Goal: Communication & Community: Answer question/provide support

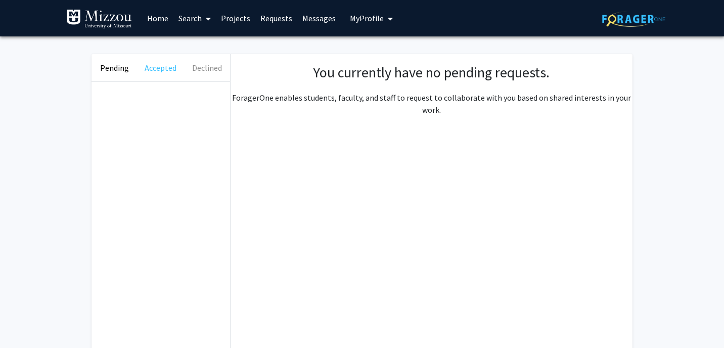
click at [160, 68] on button "Accepted" at bounding box center [160, 67] width 46 height 27
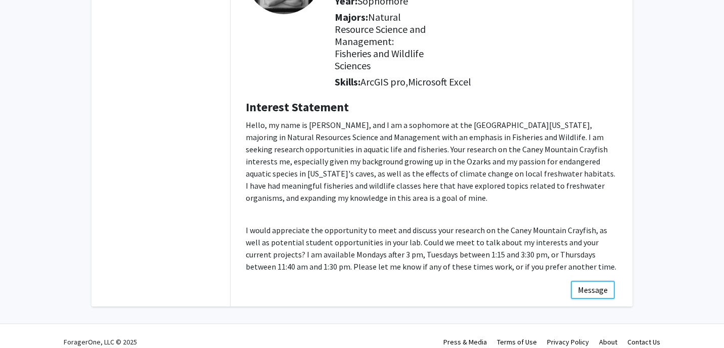
scroll to position [137, 0]
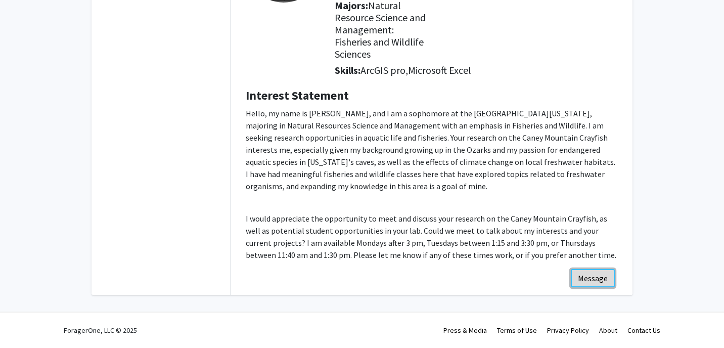
click at [597, 280] on button "Message" at bounding box center [593, 278] width 44 height 18
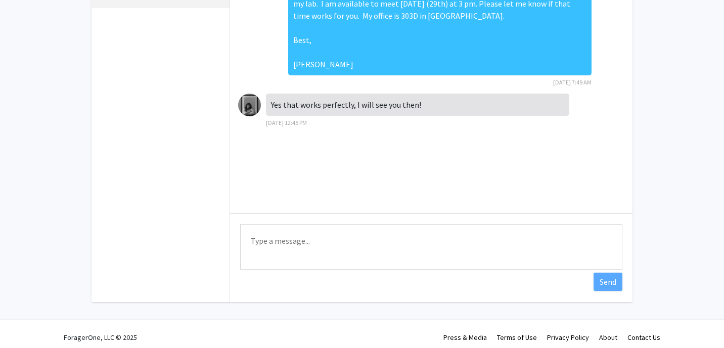
scroll to position [113, 0]
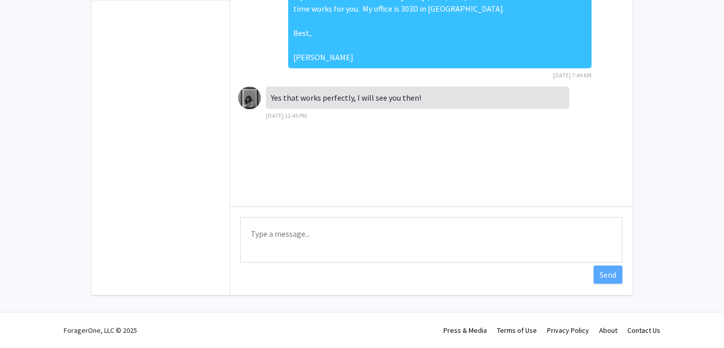
click at [298, 230] on textarea "Type a message" at bounding box center [431, 239] width 382 height 45
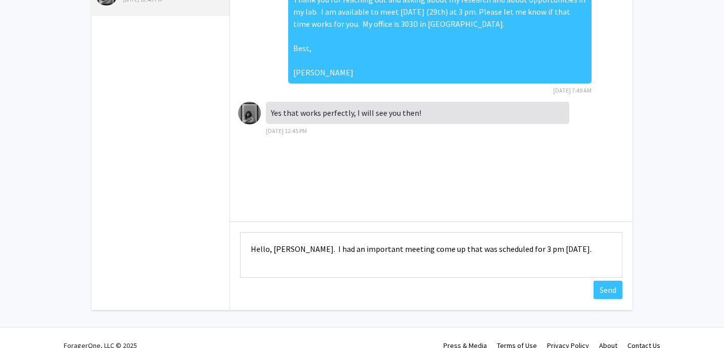
scroll to position [101, 0]
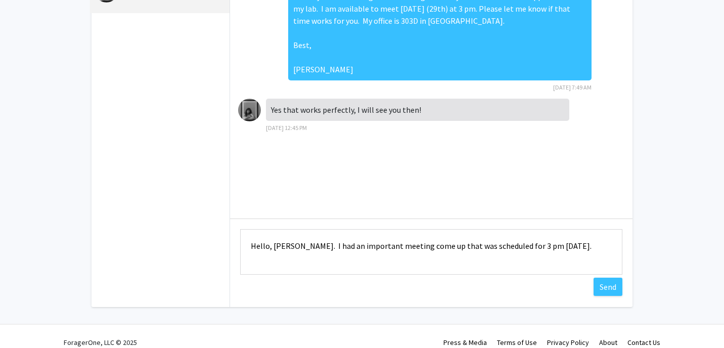
click at [541, 248] on textarea "Hello, [PERSON_NAME]. I had an important meeting come up that was scheduled for…" at bounding box center [431, 251] width 382 height 45
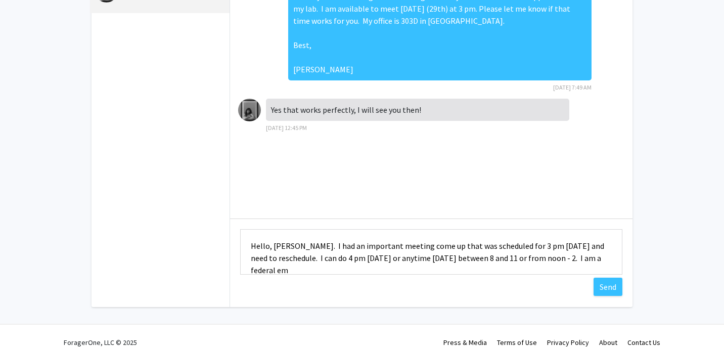
scroll to position [1, 0]
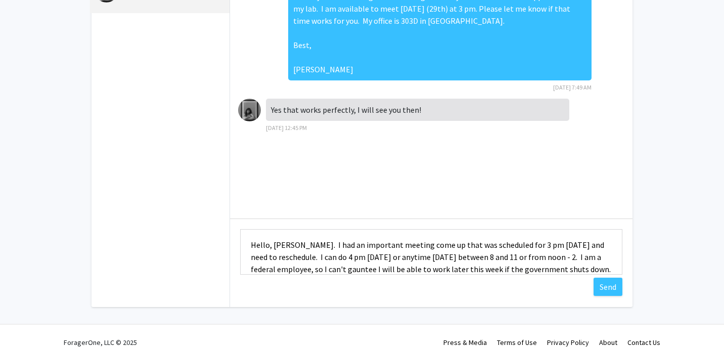
drag, startPoint x: 335, startPoint y: 270, endPoint x: 318, endPoint y: 268, distance: 16.4
click at [315, 267] on textarea "Hello, [PERSON_NAME]. I had an important meeting come up that was scheduled for…" at bounding box center [431, 251] width 382 height 45
click at [332, 271] on textarea "Hello, [PERSON_NAME]. I had an important meeting come up that was scheduled for…" at bounding box center [431, 251] width 382 height 45
click at [384, 263] on textarea "Hello, [PERSON_NAME]. I had an important meeting come up that was scheduled for…" at bounding box center [431, 251] width 382 height 45
click at [351, 256] on textarea "Hello, [PERSON_NAME]. I had an important meeting come up that was scheduled for…" at bounding box center [431, 251] width 382 height 45
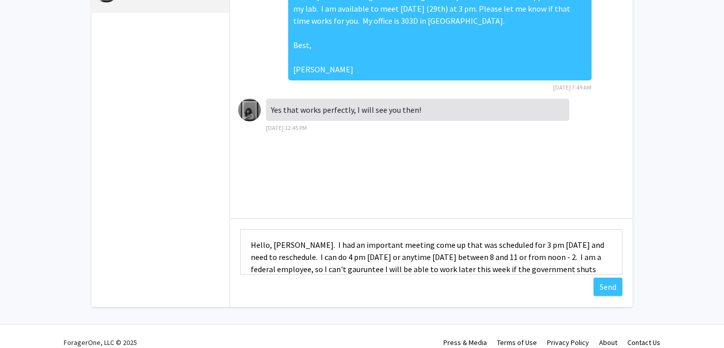
drag, startPoint x: 335, startPoint y: 270, endPoint x: 296, endPoint y: 265, distance: 39.2
click at [296, 265] on textarea "Hello, [PERSON_NAME]. I had an important meeting come up that was scheduled for…" at bounding box center [431, 251] width 382 height 45
click at [331, 268] on textarea "Hello, [PERSON_NAME]. I had an important meeting come up that was scheduled for…" at bounding box center [431, 251] width 382 height 45
click at [579, 268] on textarea "Hello, [PERSON_NAME]. I had an important meeting come up that was scheduled for…" at bounding box center [431, 251] width 382 height 45
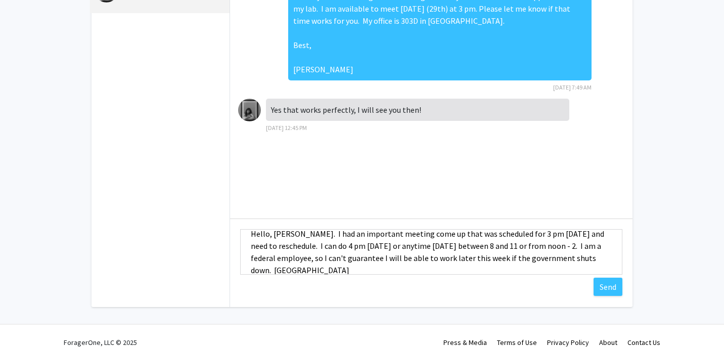
scroll to position [13, 0]
click at [456, 270] on textarea "Hello, [PERSON_NAME]. I had an important meeting come up that was scheduled for…" at bounding box center [431, 251] width 382 height 45
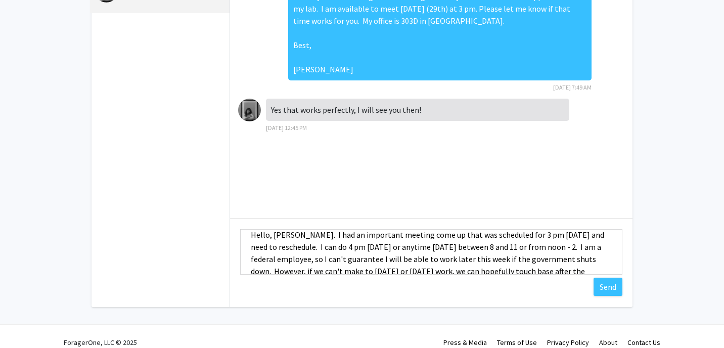
scroll to position [0, 0]
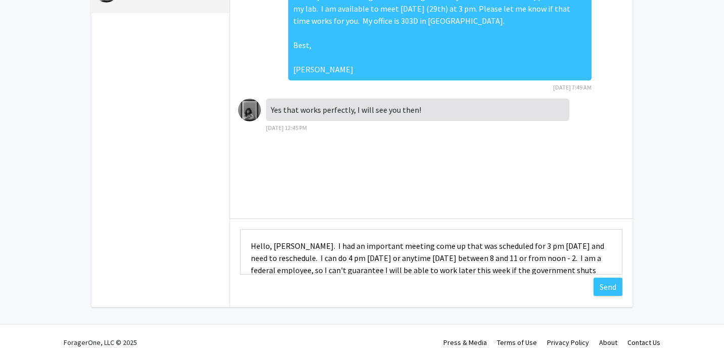
click at [468, 246] on textarea "Hello, [PERSON_NAME]. I had an important meeting come up that was scheduled for…" at bounding box center [431, 251] width 382 height 45
click at [437, 248] on textarea "Hello, [PERSON_NAME]. I had an important meeting come up that was scheduled for…" at bounding box center [431, 251] width 382 height 45
click at [543, 245] on textarea "Hello, [PERSON_NAME]. I had an important meeting come up that is scheduled for …" at bounding box center [431, 251] width 382 height 45
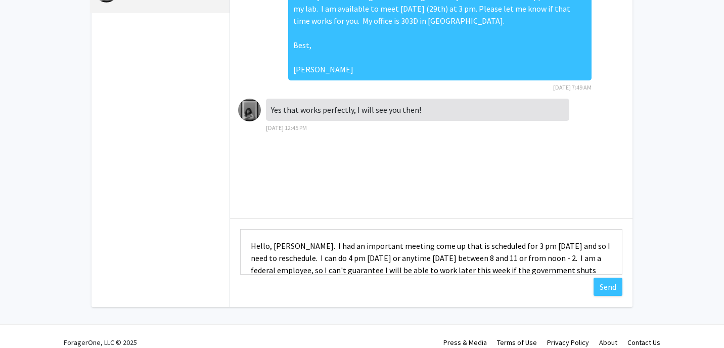
click at [288, 260] on textarea "Hello, [PERSON_NAME]. I had an important meeting come up that is scheduled for …" at bounding box center [431, 251] width 382 height 45
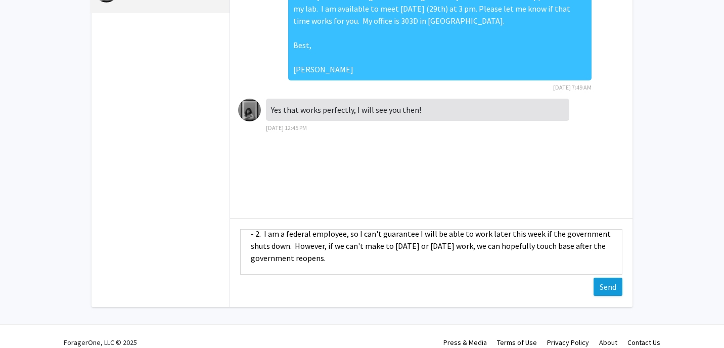
type textarea "Hello, [PERSON_NAME]. I had an important meeting come up that is scheduled for …"
click at [609, 286] on button "Send" at bounding box center [607, 286] width 29 height 18
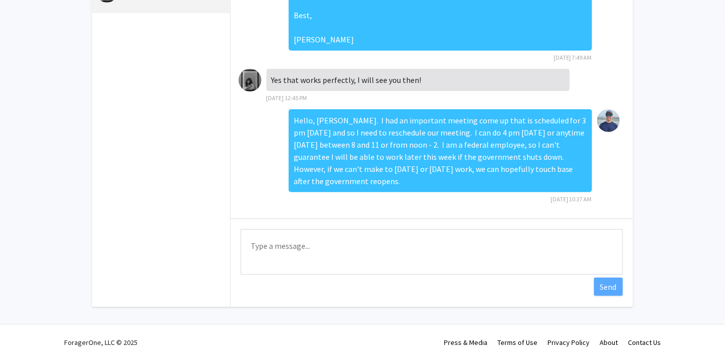
scroll to position [30, 0]
